Goal: Navigation & Orientation: Find specific page/section

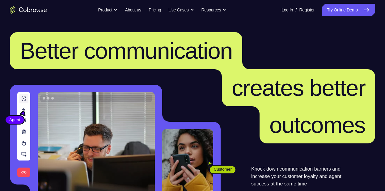
click at [361, 17] on nav "Go back Powerful, Flexible and Trustworthy. Avoid all extra friction for both A…" at bounding box center [192, 10] width 385 height 20
click at [363, 9] on icon at bounding box center [365, 9] width 7 height 7
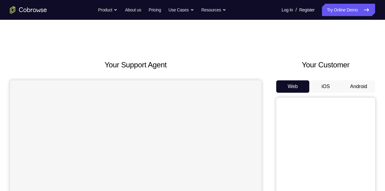
scroll to position [27, 0]
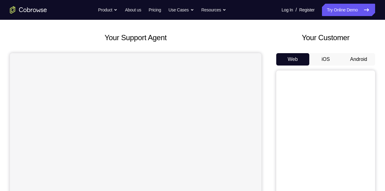
click at [358, 56] on button "Android" at bounding box center [358, 59] width 33 height 12
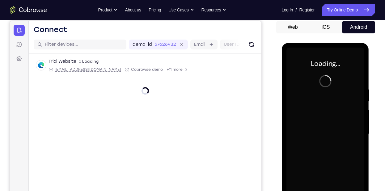
scroll to position [74, 0]
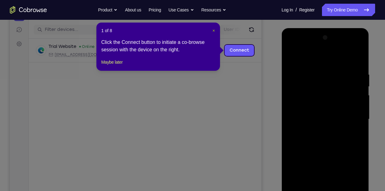
click at [214, 28] on span "×" at bounding box center [213, 30] width 2 height 5
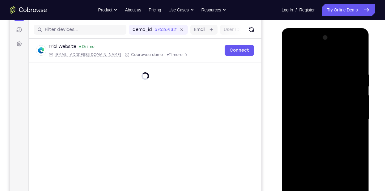
scroll to position [101, 0]
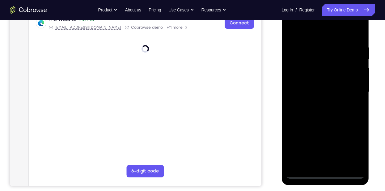
click at [325, 173] on div at bounding box center [325, 92] width 78 height 173
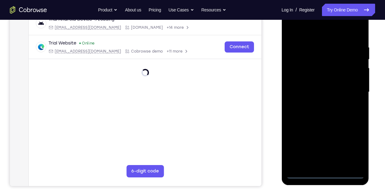
click at [348, 150] on div at bounding box center [325, 92] width 78 height 173
click at [315, 34] on div at bounding box center [325, 92] width 78 height 173
click at [318, 36] on div at bounding box center [325, 92] width 78 height 173
click at [331, 35] on div at bounding box center [325, 92] width 78 height 173
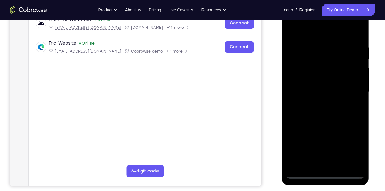
click at [349, 92] on div at bounding box center [325, 92] width 78 height 173
drag, startPoint x: 317, startPoint y: 102, endPoint x: 340, endPoint y: 124, distance: 31.7
click at [340, 124] on div at bounding box center [325, 92] width 78 height 173
click at [289, 32] on div at bounding box center [325, 92] width 78 height 173
click at [354, 85] on div at bounding box center [325, 92] width 78 height 173
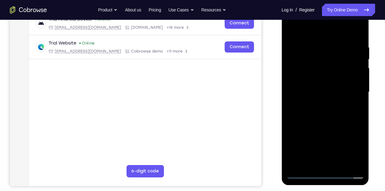
click at [341, 77] on div at bounding box center [325, 92] width 78 height 173
click at [334, 91] on div at bounding box center [325, 92] width 78 height 173
click at [347, 115] on div at bounding box center [325, 92] width 78 height 173
click at [337, 110] on div at bounding box center [325, 92] width 78 height 173
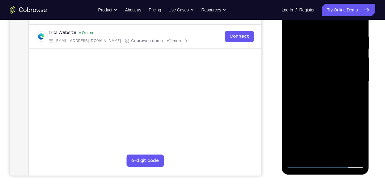
scroll to position [112, 0]
click at [323, 108] on div at bounding box center [325, 81] width 78 height 173
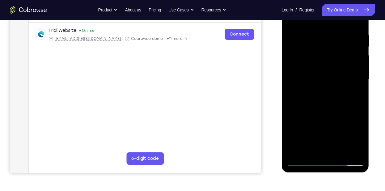
click at [360, 143] on div at bounding box center [325, 79] width 78 height 173
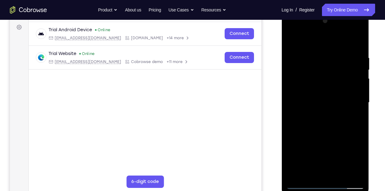
scroll to position [90, 0]
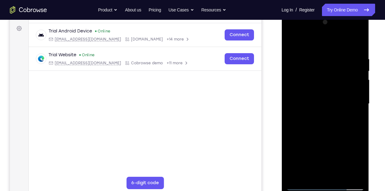
click at [359, 41] on div at bounding box center [325, 103] width 78 height 173
click at [309, 75] on div at bounding box center [325, 103] width 78 height 173
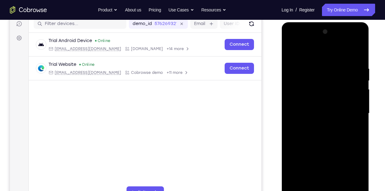
scroll to position [80, 0]
click at [289, 51] on div at bounding box center [325, 113] width 78 height 173
click at [291, 53] on div at bounding box center [325, 113] width 78 height 173
click at [313, 66] on div at bounding box center [325, 113] width 78 height 173
click at [355, 54] on div at bounding box center [325, 113] width 78 height 173
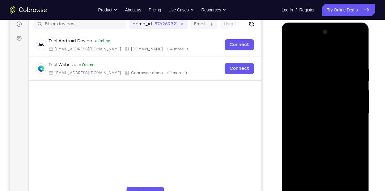
click at [338, 70] on div at bounding box center [325, 113] width 78 height 173
click at [355, 98] on div at bounding box center [325, 113] width 78 height 173
drag, startPoint x: 358, startPoint y: 99, endPoint x: 368, endPoint y: 76, distance: 26.0
click at [368, 76] on div at bounding box center [324, 115] width 87 height 184
click at [359, 85] on div at bounding box center [325, 113] width 78 height 173
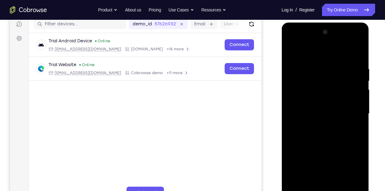
click at [355, 91] on div at bounding box center [325, 113] width 78 height 173
click at [292, 78] on div at bounding box center [325, 113] width 78 height 173
click at [354, 54] on div at bounding box center [325, 113] width 78 height 173
drag, startPoint x: 335, startPoint y: 159, endPoint x: 336, endPoint y: 110, distance: 49.1
click at [336, 110] on div at bounding box center [325, 113] width 78 height 173
